Goal: Task Accomplishment & Management: Manage account settings

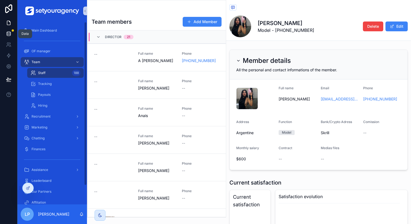
click at [9, 34] on icon at bounding box center [9, 33] width 4 height 2
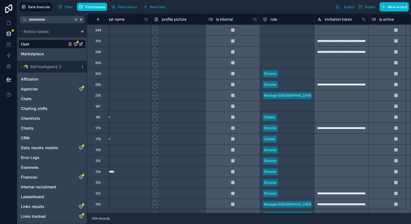
scroll to position [0, 145]
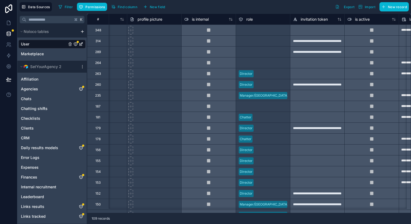
click at [264, 72] on div "Director" at bounding box center [263, 74] width 54 height 8
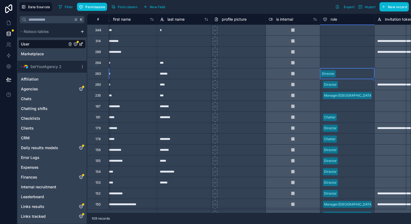
scroll to position [0, 58]
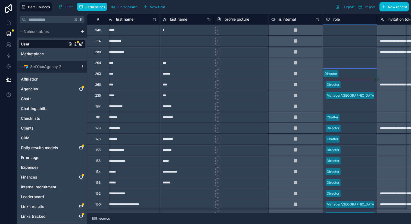
click at [340, 34] on div "Select a role" at bounding box center [350, 30] width 54 height 11
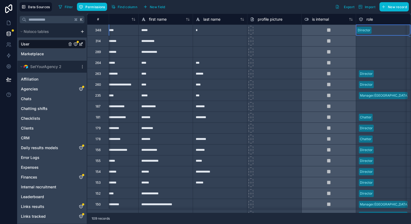
scroll to position [0, 29]
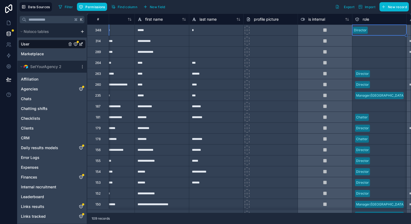
click at [368, 60] on div "Select a role" at bounding box center [380, 62] width 54 height 5
click at [374, 51] on div "Select a role" at bounding box center [380, 51] width 54 height 5
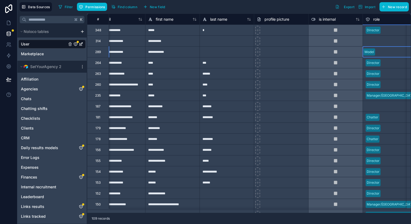
scroll to position [0, 32]
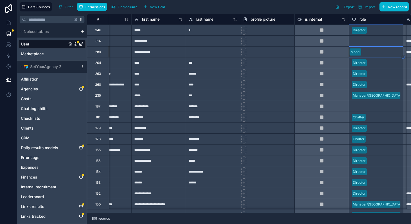
click at [359, 42] on div "Select a role" at bounding box center [361, 41] width 19 height 4
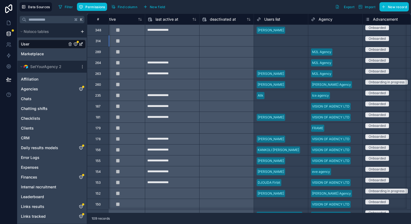
scroll to position [0, 444]
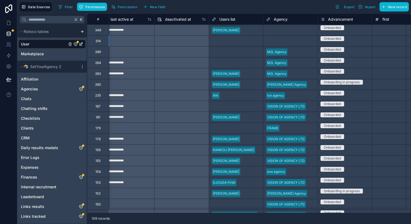
click at [303, 52] on div "M2L Agency" at bounding box center [291, 52] width 54 height 8
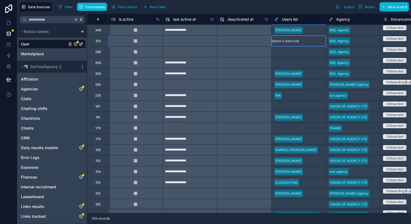
scroll to position [0, 433]
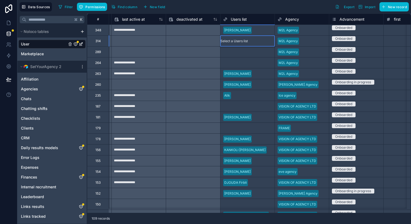
click at [241, 54] on div "Select a Users list" at bounding box center [248, 52] width 54 height 11
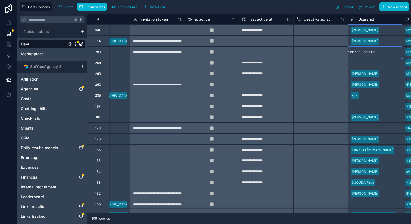
scroll to position [0, 310]
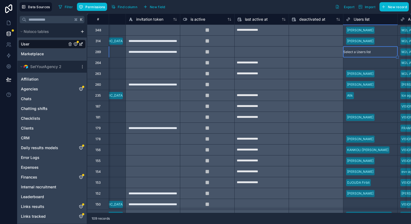
click at [362, 55] on div "Select a Users list" at bounding box center [371, 52] width 54 height 11
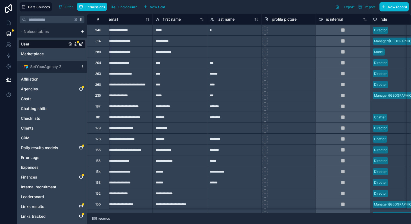
scroll to position [0, 0]
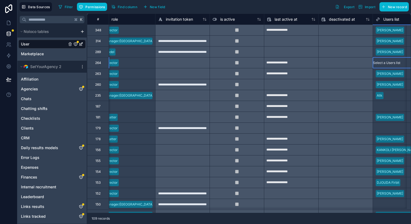
click at [386, 65] on div "Select a Users list" at bounding box center [386, 63] width 27 height 4
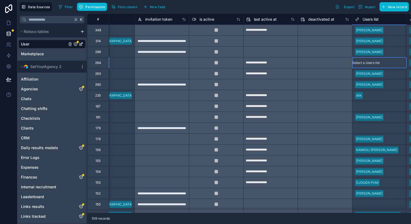
click at [375, 63] on div "Select a Users list" at bounding box center [366, 63] width 27 height 4
click at [374, 224] on div "[PERSON_NAME]" at bounding box center [205, 227] width 411 height 7
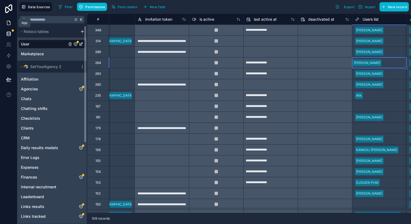
click at [8, 22] on icon at bounding box center [8, 22] width 5 height 5
